Goal: Obtain resource: Download file/media

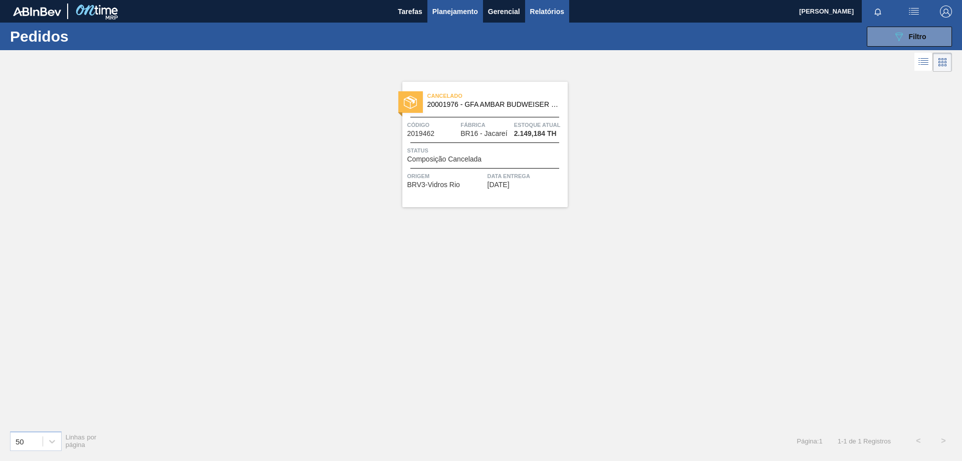
click at [552, 12] on span "Relatórios" at bounding box center [547, 12] width 34 height 12
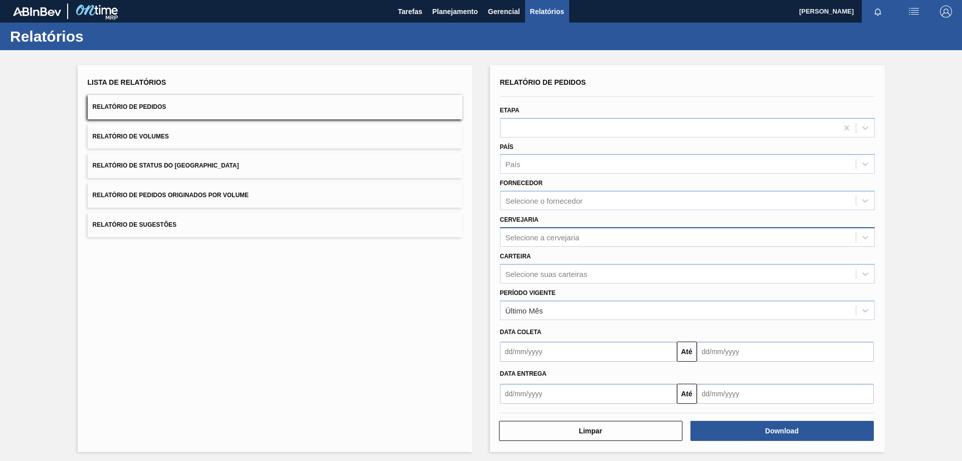
click at [541, 237] on div "Selecione a cervejaria" at bounding box center [543, 237] width 74 height 9
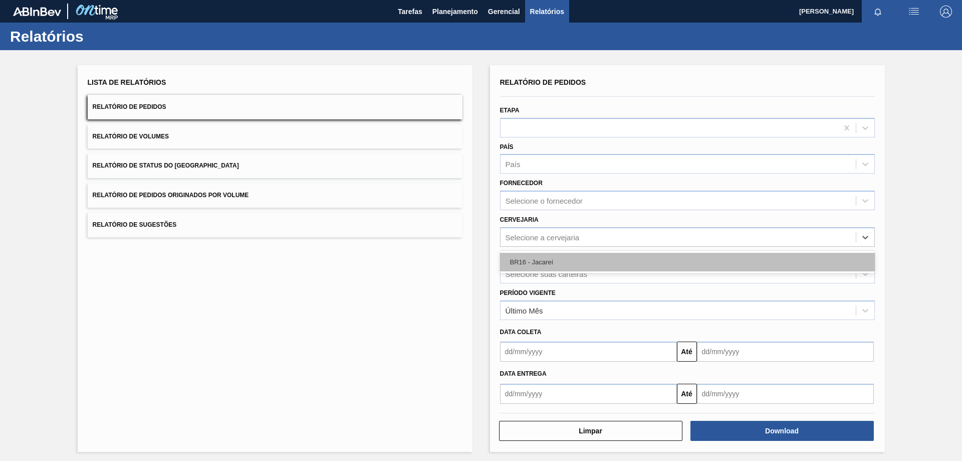
click at [538, 266] on div "BR16 - Jacareí" at bounding box center [687, 262] width 375 height 19
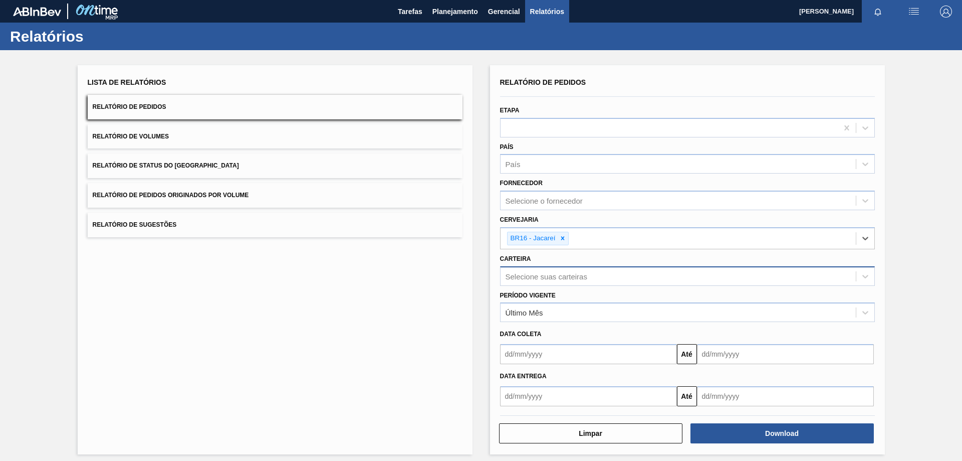
click at [540, 274] on div "Selecione suas carteiras" at bounding box center [547, 276] width 82 height 9
type input "garrafa de"
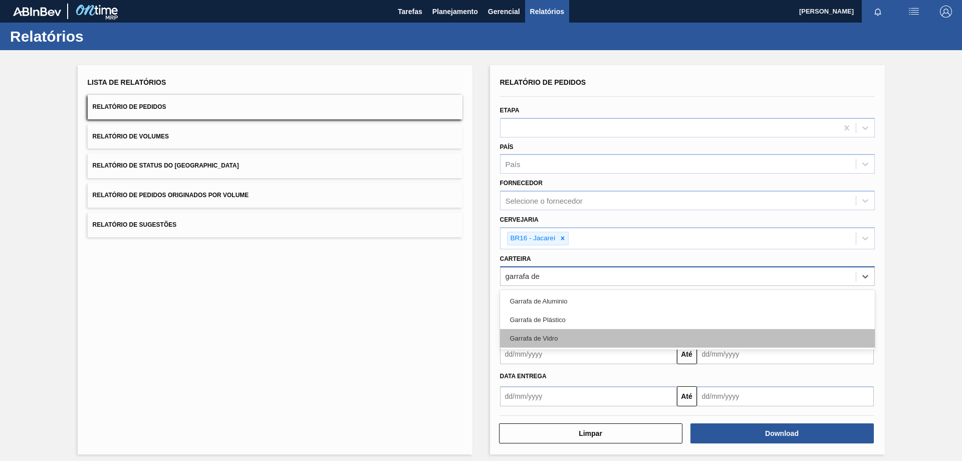
click at [549, 334] on div "Garrafa de Vidro" at bounding box center [687, 338] width 375 height 19
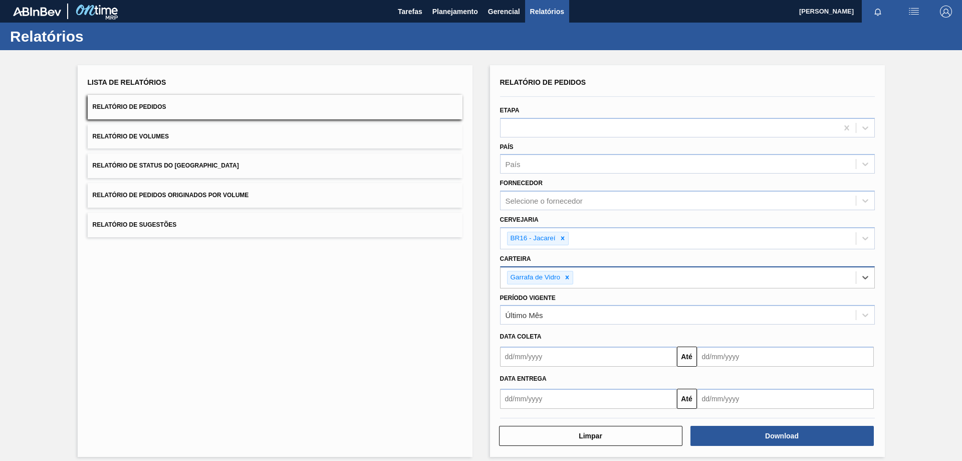
click at [551, 356] on input "text" at bounding box center [588, 356] width 177 height 20
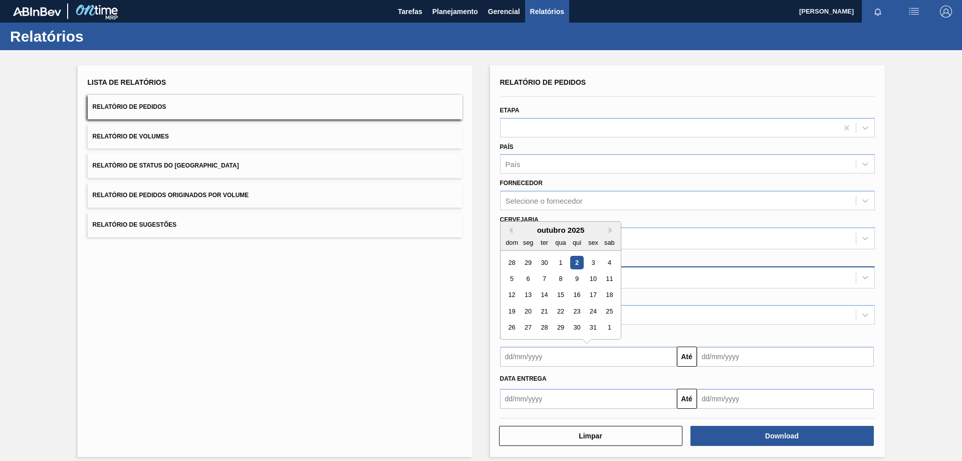
click at [575, 264] on div "2" at bounding box center [577, 263] width 14 height 14
type input "[DATE]"
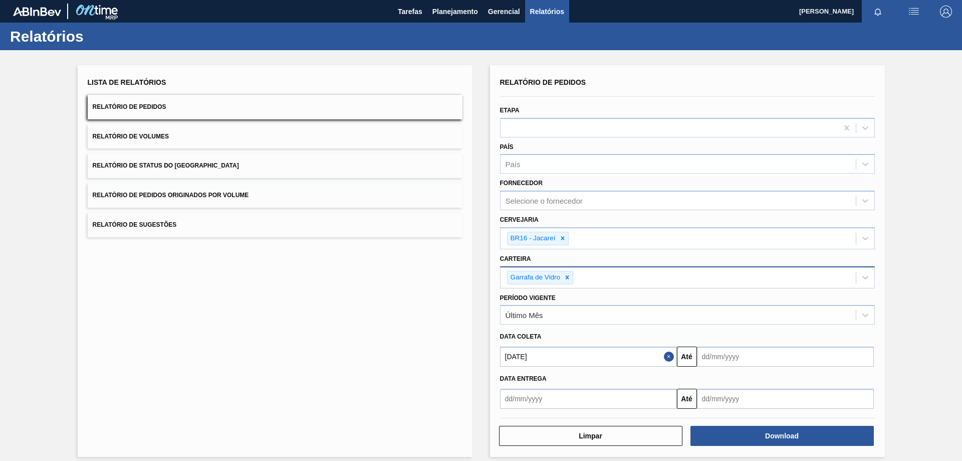
click at [730, 366] on input "text" at bounding box center [785, 356] width 177 height 20
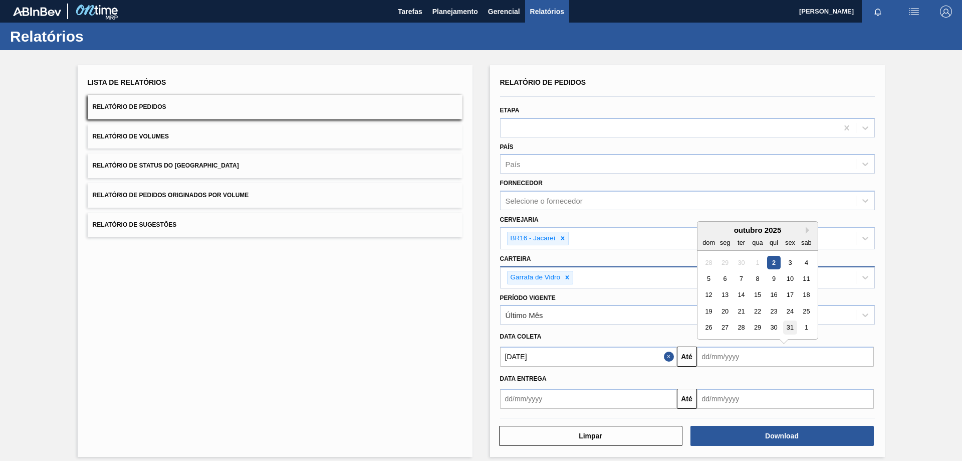
click at [786, 330] on div "31" at bounding box center [790, 328] width 14 height 14
type input "[DATE]"
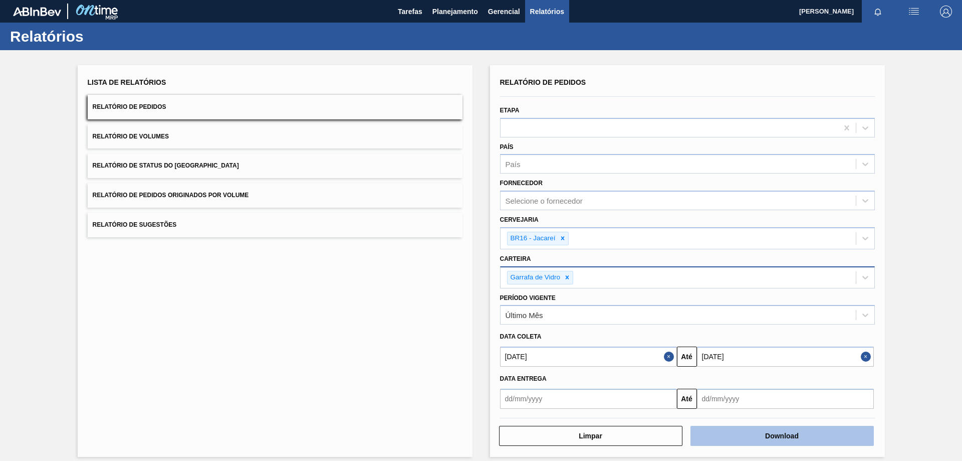
click at [766, 439] on button "Download" at bounding box center [782, 436] width 183 height 20
click at [758, 422] on div "Limpar Download" at bounding box center [687, 434] width 383 height 25
click at [760, 427] on button "Download" at bounding box center [782, 436] width 183 height 20
